Goal: Register for event/course

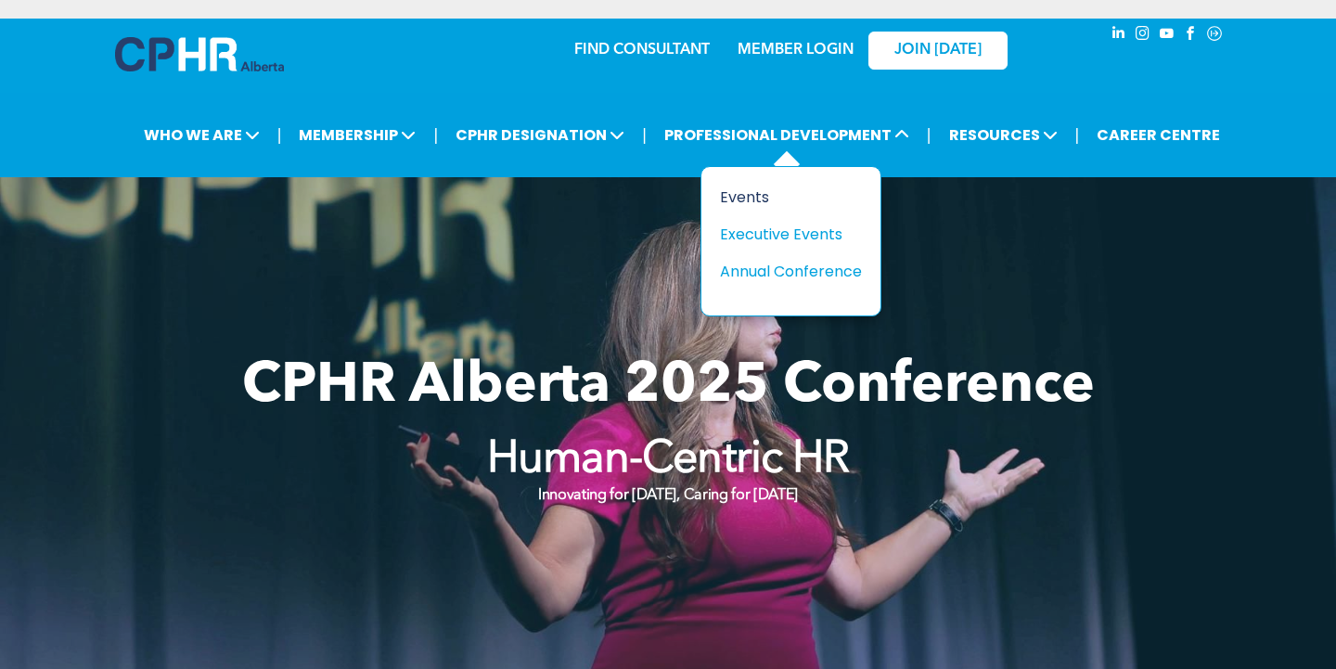
click at [750, 191] on div "Events" at bounding box center [784, 197] width 128 height 23
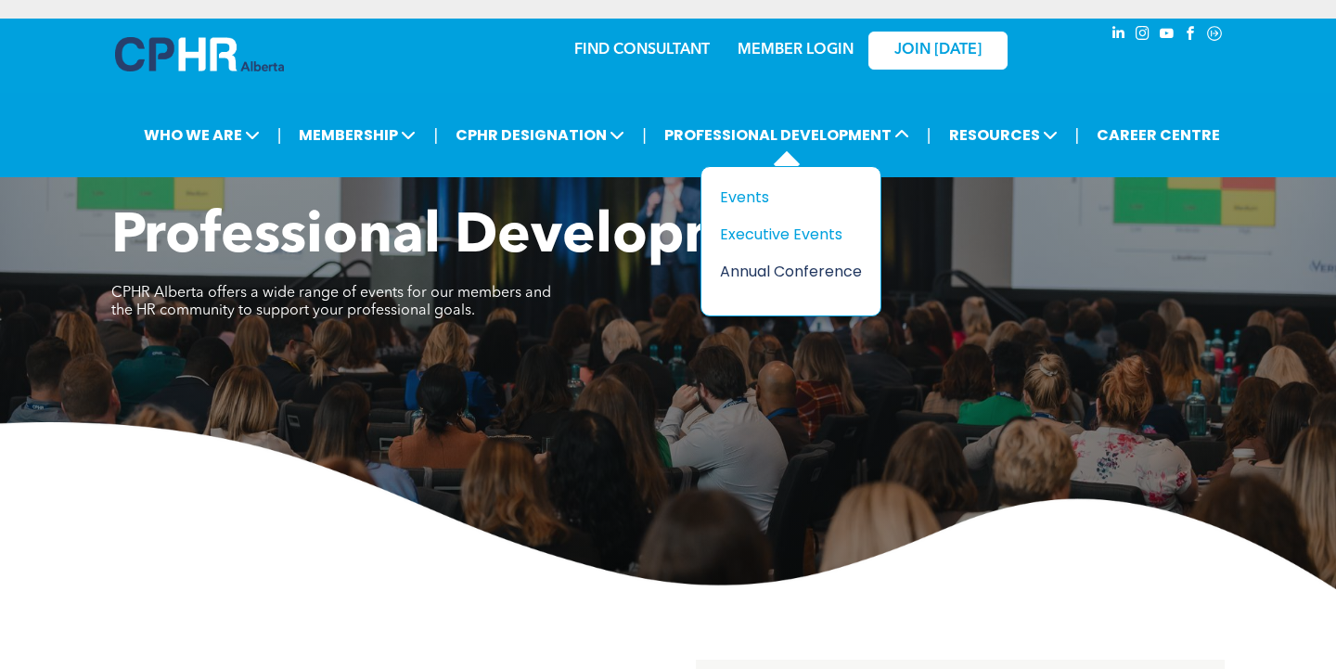
click at [774, 267] on div "Annual Conference" at bounding box center [784, 271] width 128 height 23
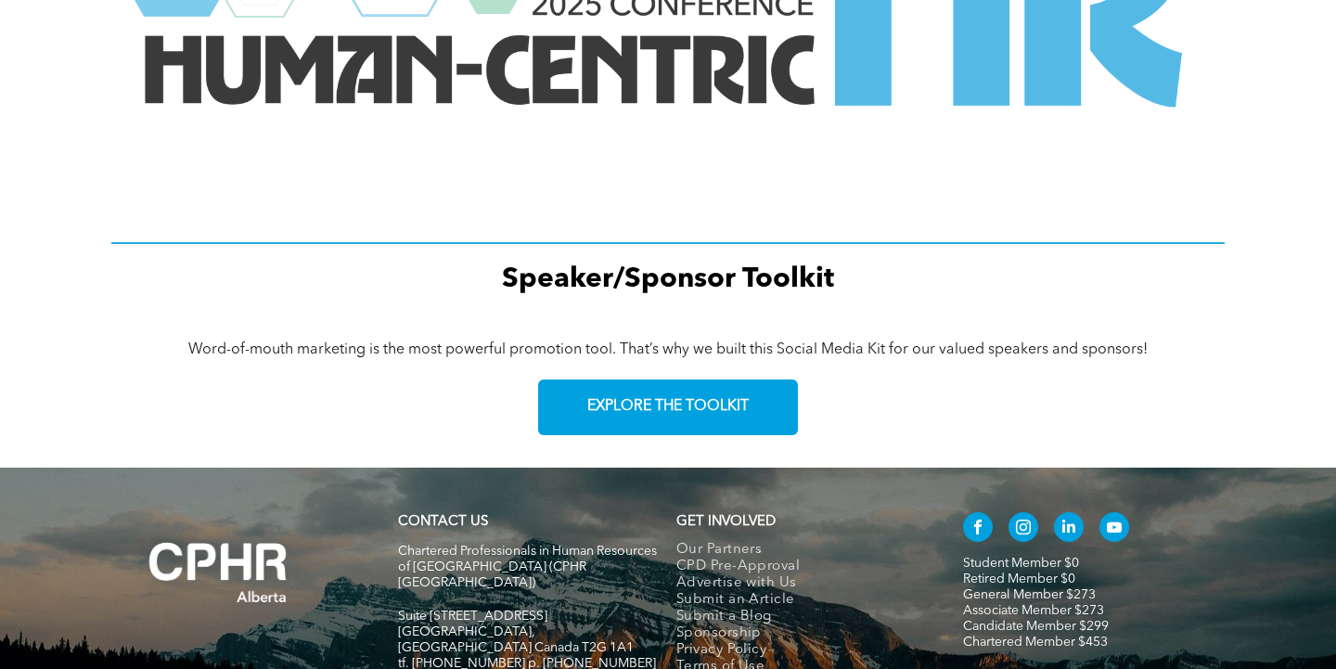
scroll to position [2502, 0]
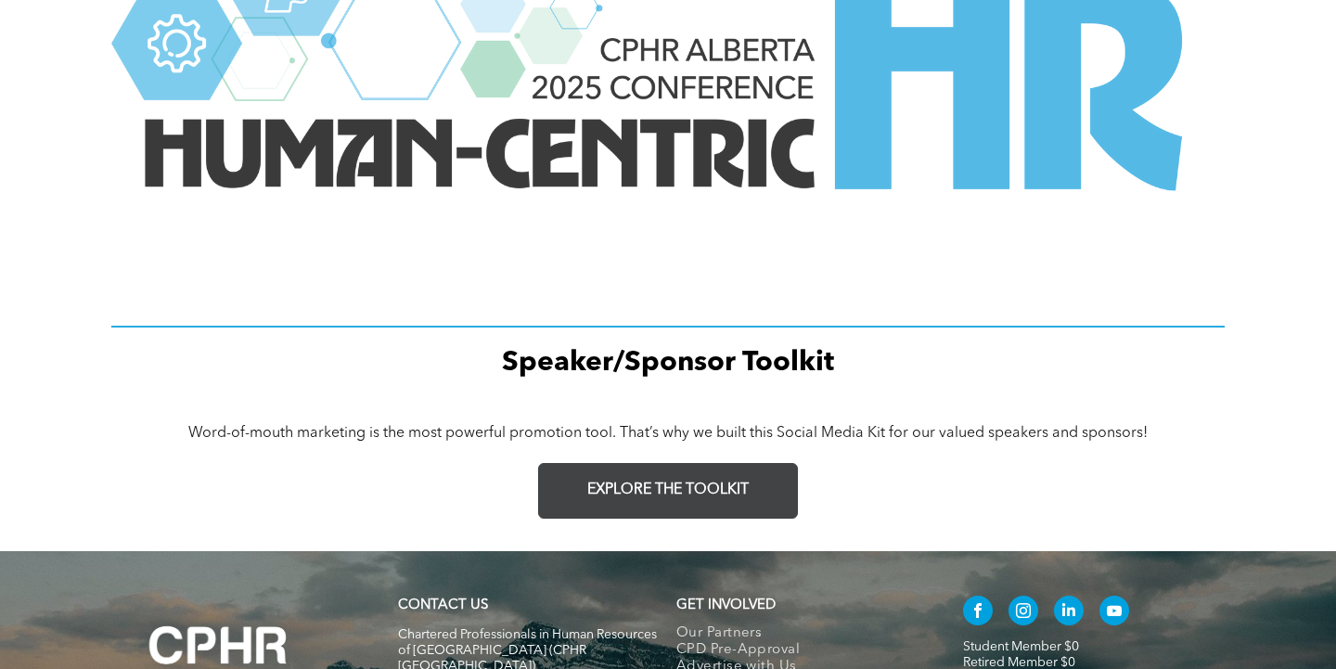
click at [611, 500] on link "EXPLORE THE TOOLKIT" at bounding box center [668, 491] width 260 height 56
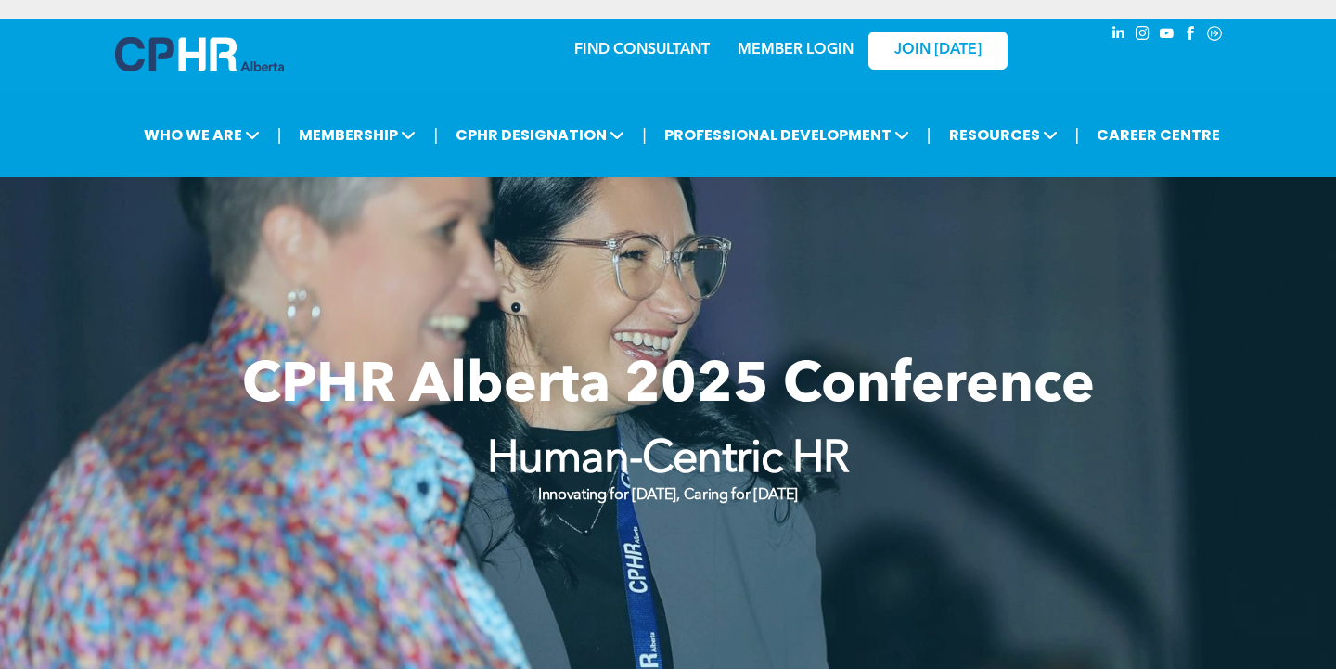
scroll to position [0, 0]
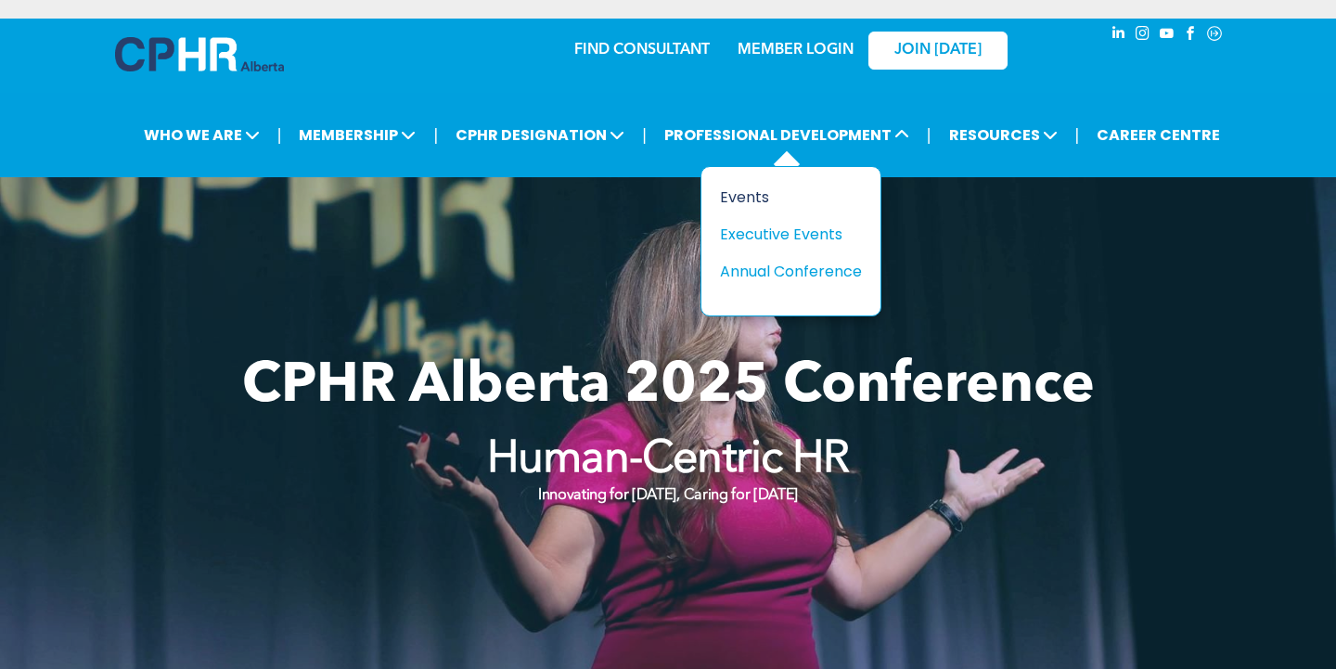
click at [747, 187] on div "Events" at bounding box center [784, 197] width 128 height 23
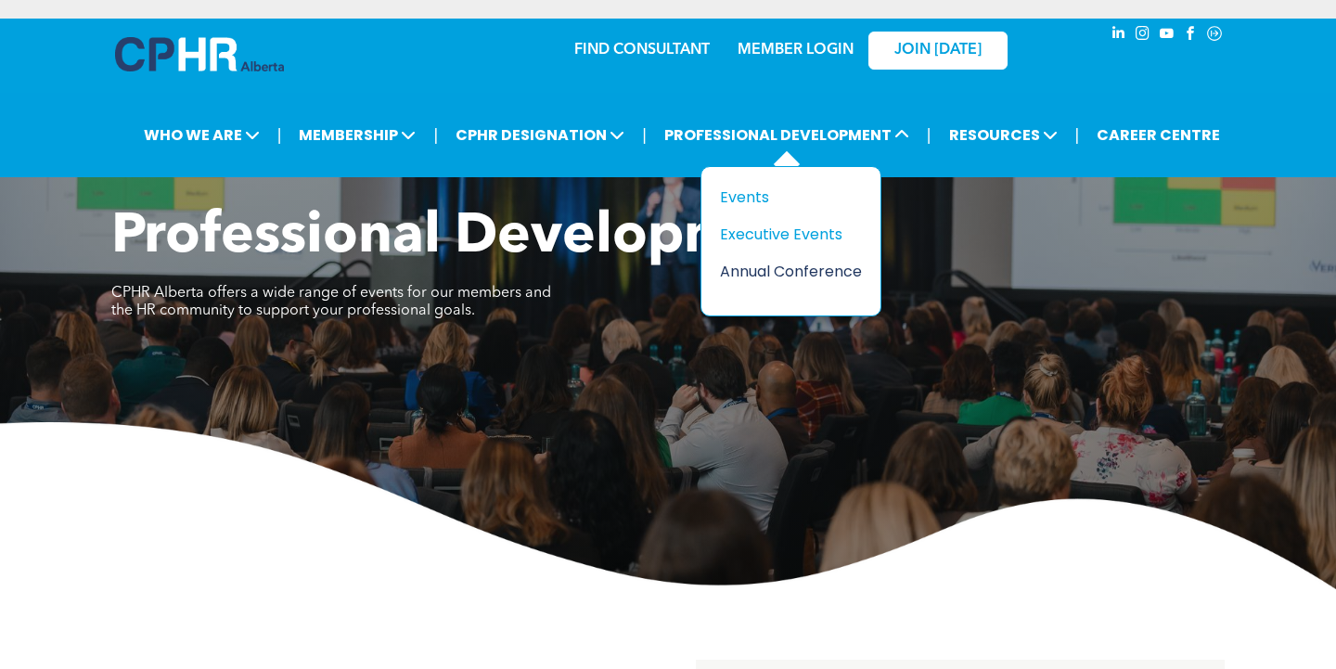
click at [783, 268] on div "Annual Conference" at bounding box center [784, 271] width 128 height 23
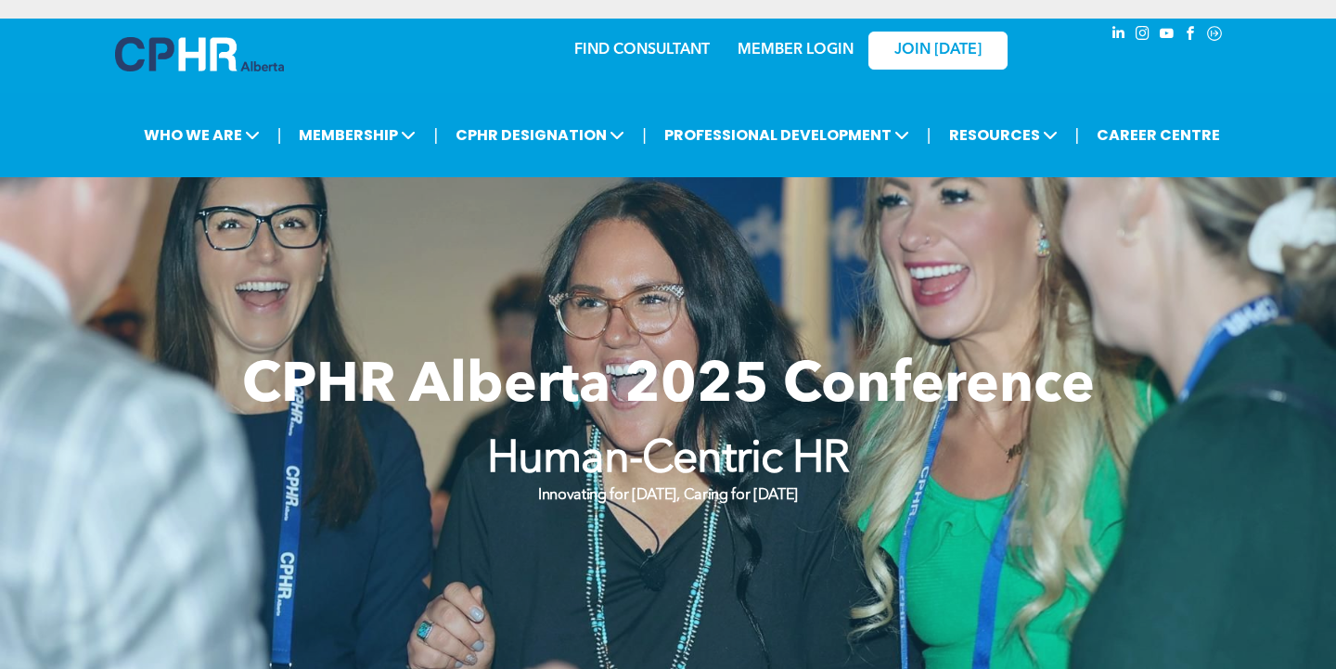
scroll to position [3, 0]
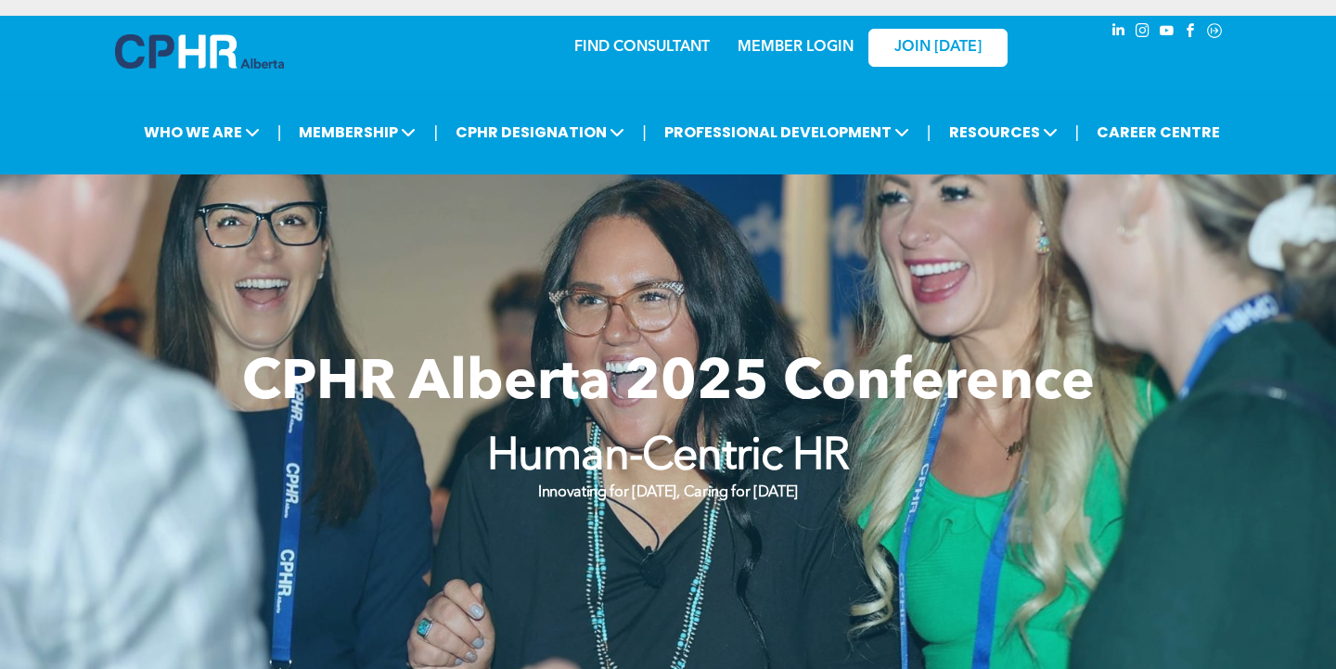
click at [679, 404] on span "CPHR Alberta 2025 Conference" at bounding box center [668, 384] width 853 height 56
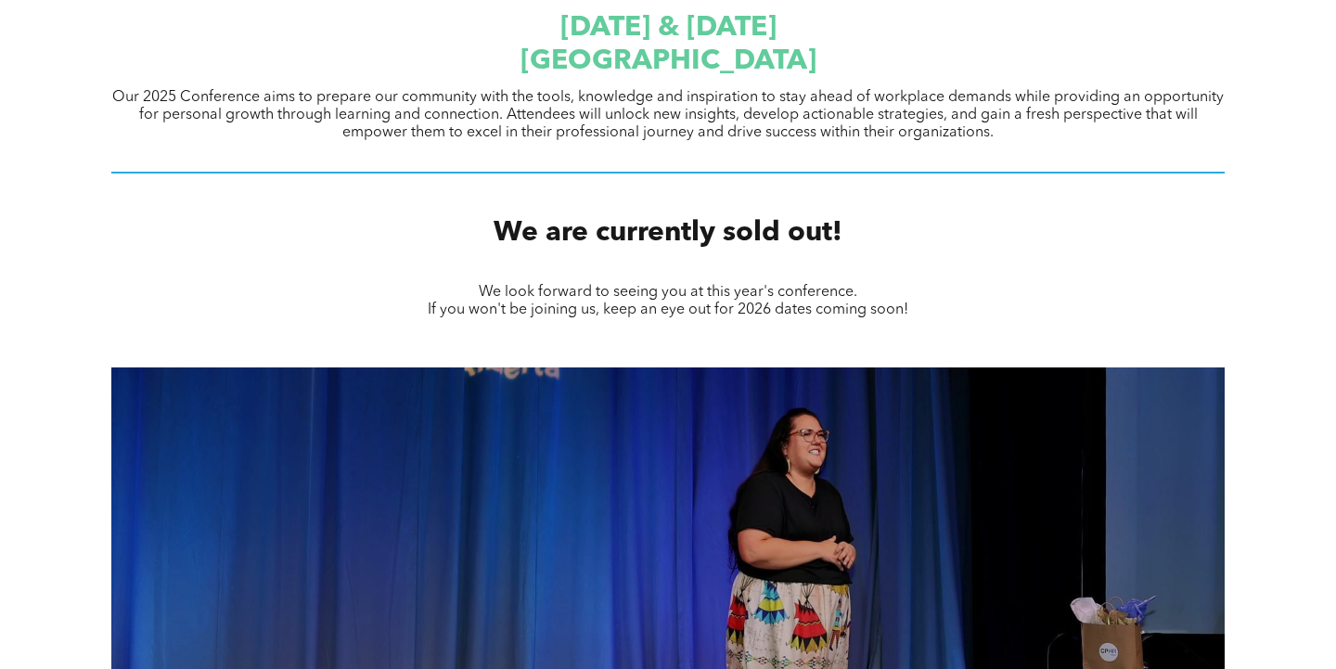
scroll to position [702, 0]
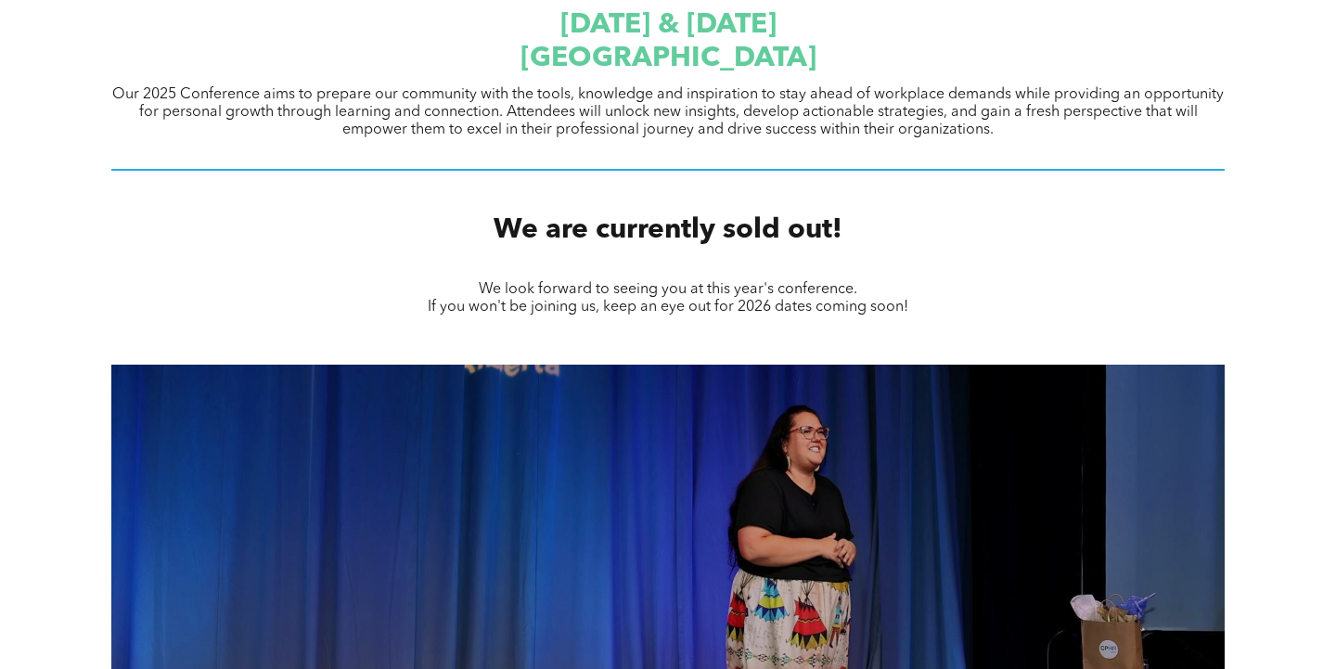
click at [722, 44] on h1 "[GEOGRAPHIC_DATA]" at bounding box center [668, 58] width 1114 height 33
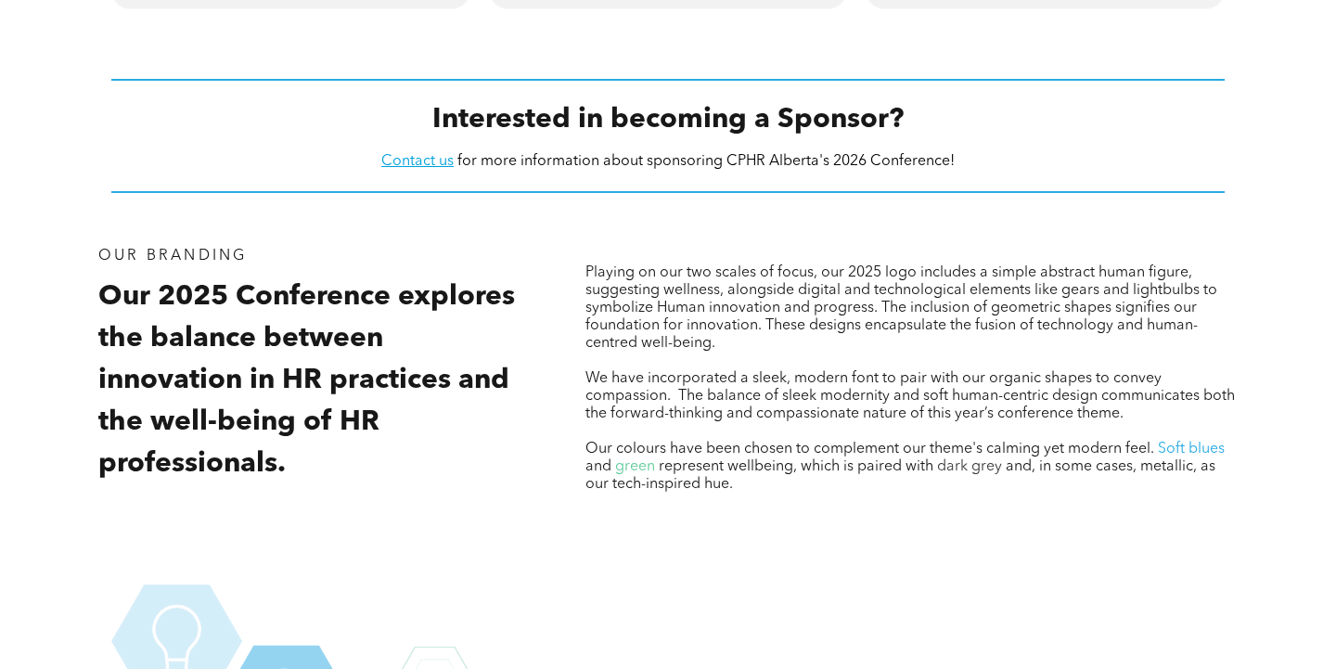
scroll to position [1783, 0]
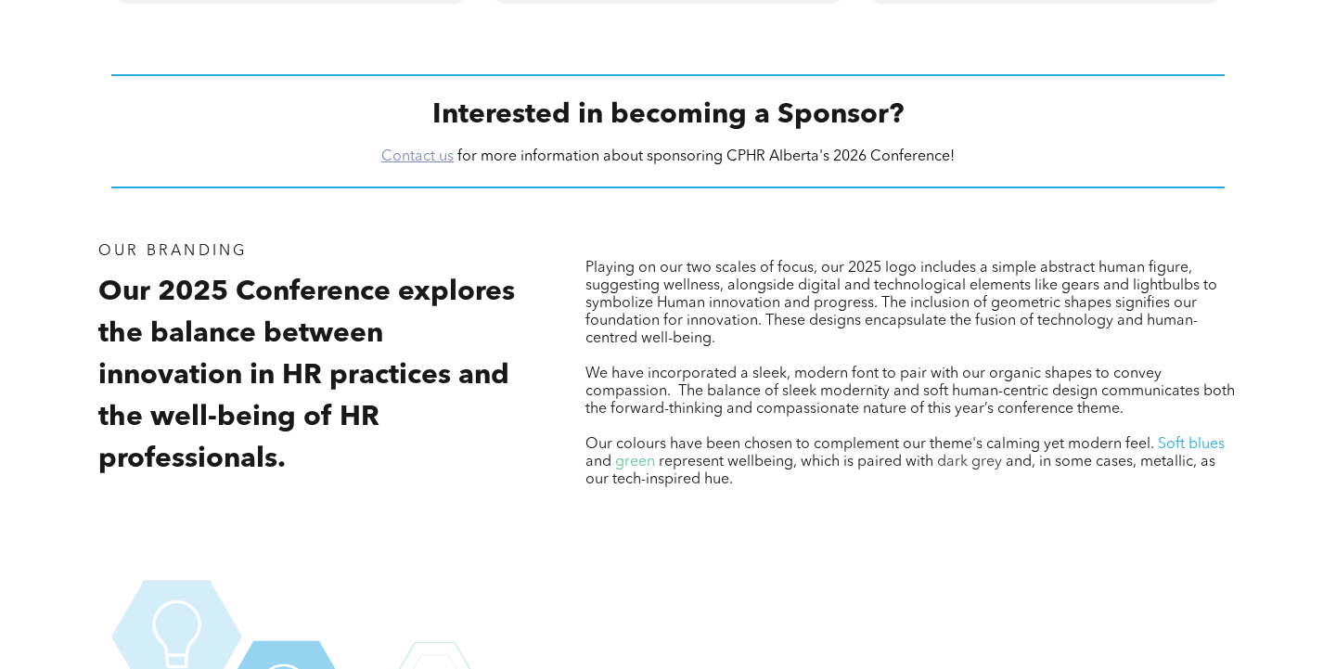
click at [422, 154] on link "Contact us" at bounding box center [417, 156] width 72 height 15
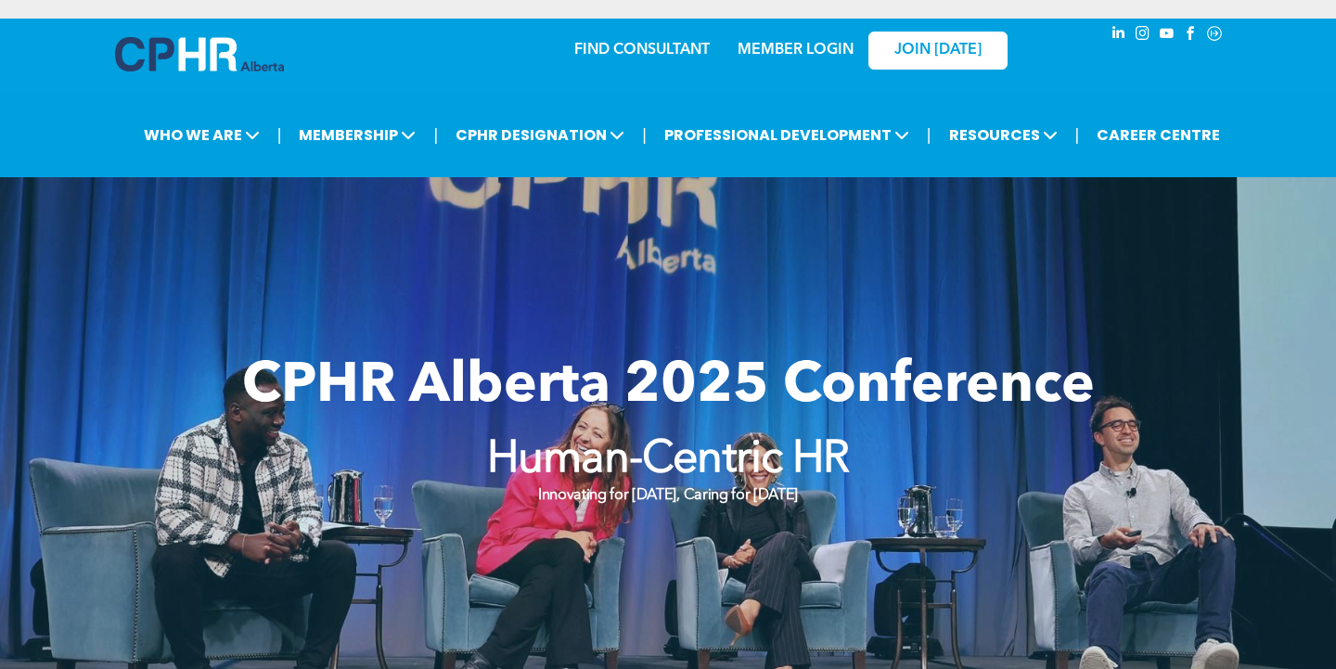
scroll to position [0, 0]
